Goal: Task Accomplishment & Management: Complete application form

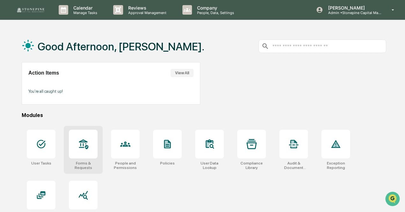
click at [81, 141] on icon at bounding box center [83, 144] width 9 height 10
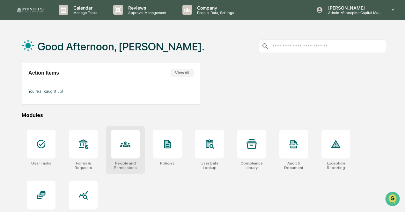
scroll to position [30, 0]
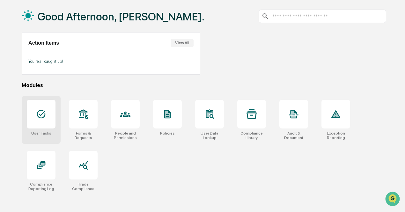
click at [53, 112] on div at bounding box center [41, 114] width 29 height 29
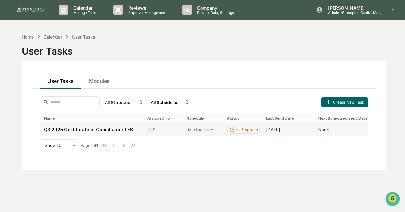
click at [121, 129] on td "Q3 2025 Certificate of Compliance TEST v2" at bounding box center [91, 129] width 103 height 13
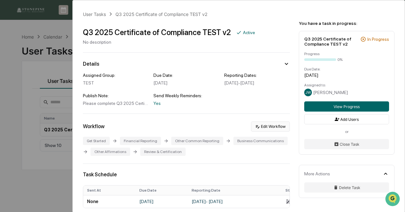
click at [259, 132] on button "Edit Workflow" at bounding box center [270, 127] width 39 height 10
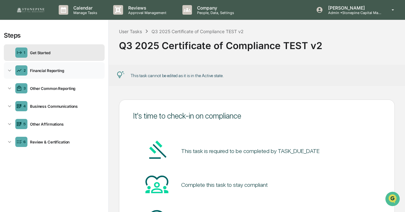
click at [57, 71] on div "Financial Reporting" at bounding box center [64, 70] width 75 height 5
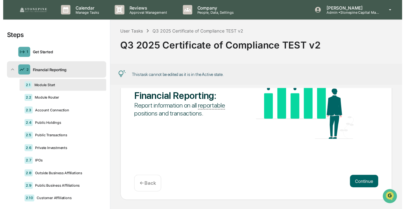
scroll to position [74, 0]
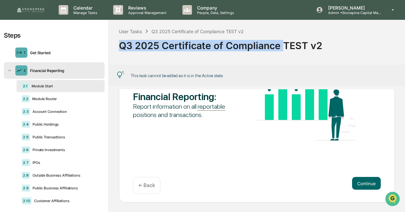
drag, startPoint x: 282, startPoint y: 47, endPoint x: 126, endPoint y: 49, distance: 155.4
click at [121, 46] on div "Q3 2025 Certificate of Compliance TEST v2" at bounding box center [257, 43] width 276 height 17
copy div "Q3 2025 Certificate of Compliance"
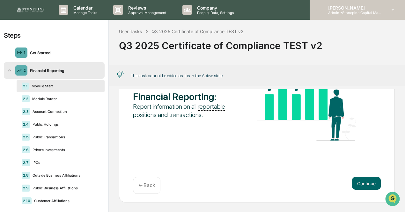
click at [354, 11] on p "Admin • Stonepine Capital Management" at bounding box center [352, 13] width 59 height 4
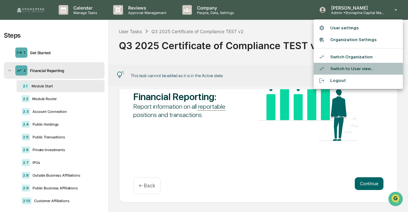
click at [348, 70] on li "Switch to User view..." at bounding box center [358, 69] width 89 height 12
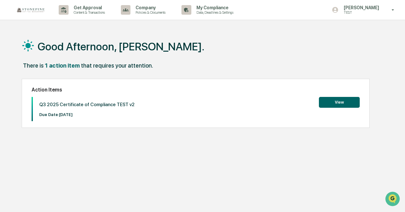
click at [329, 101] on button "View" at bounding box center [339, 102] width 41 height 11
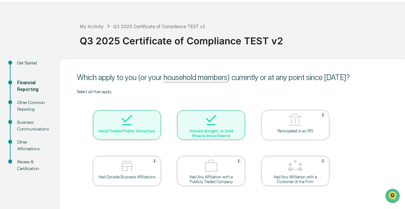
scroll to position [32, 0]
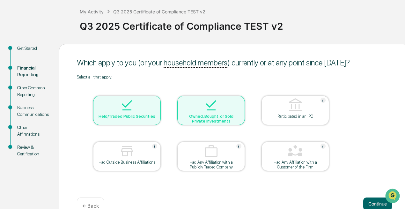
click at [133, 114] on div at bounding box center [127, 106] width 64 height 16
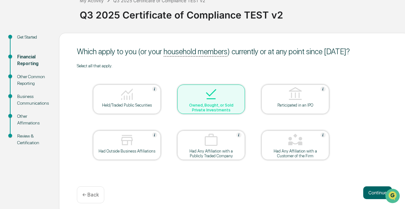
scroll to position [48, 0]
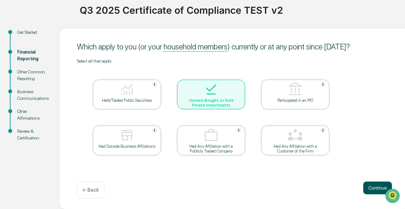
click at [370, 186] on button "Continue" at bounding box center [377, 188] width 29 height 13
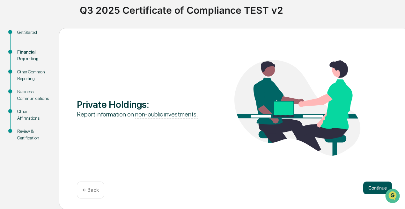
click at [366, 190] on button "Continue" at bounding box center [377, 188] width 29 height 13
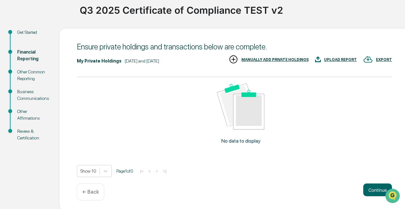
click at [288, 60] on div "MANUALLY ADD PRIVATE HOLDINGS" at bounding box center [274, 59] width 67 height 4
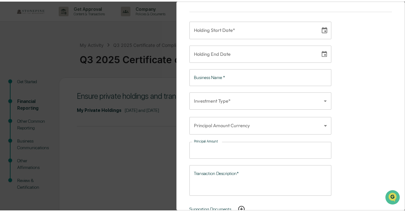
scroll to position [0, 0]
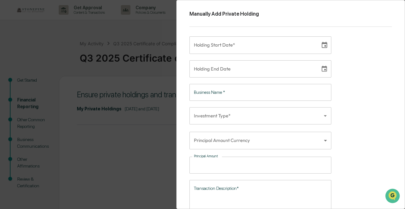
click at [122, 171] on div "Manually Add Private Holding Holding Start Date* Holding Start Date* Holding En…" at bounding box center [202, 104] width 405 height 209
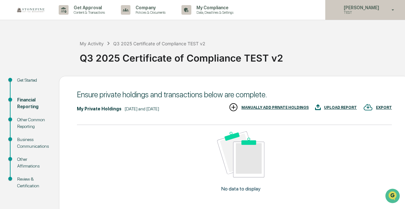
click at [377, 12] on p "TEST" at bounding box center [361, 12] width 44 height 4
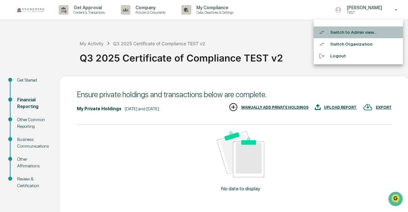
click at [365, 33] on li "Switch to Admin view..." at bounding box center [358, 32] width 89 height 12
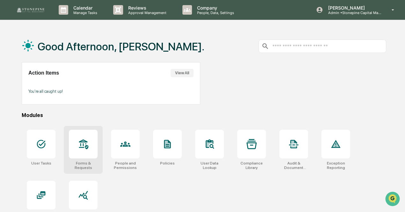
click at [88, 144] on icon at bounding box center [83, 144] width 10 height 10
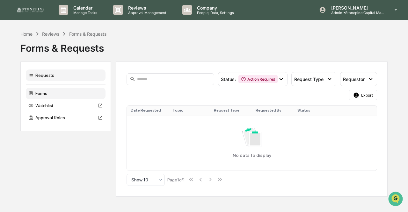
click at [54, 95] on div "Forms" at bounding box center [66, 93] width 80 height 11
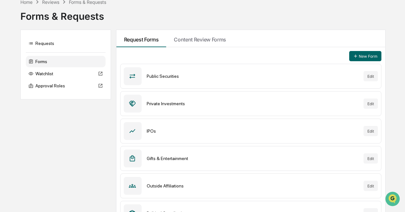
scroll to position [48, 0]
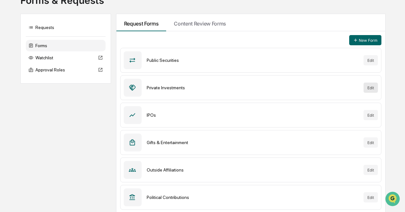
click at [369, 88] on button "Edit" at bounding box center [371, 88] width 14 height 10
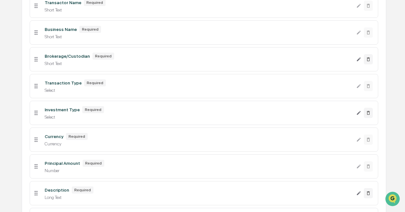
scroll to position [97, 0]
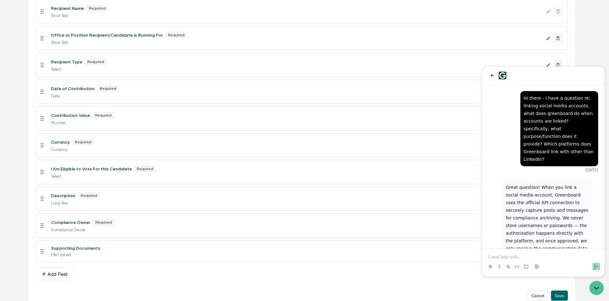
scroll to position [1281, 0]
